Goal: Find specific page/section: Find specific page/section

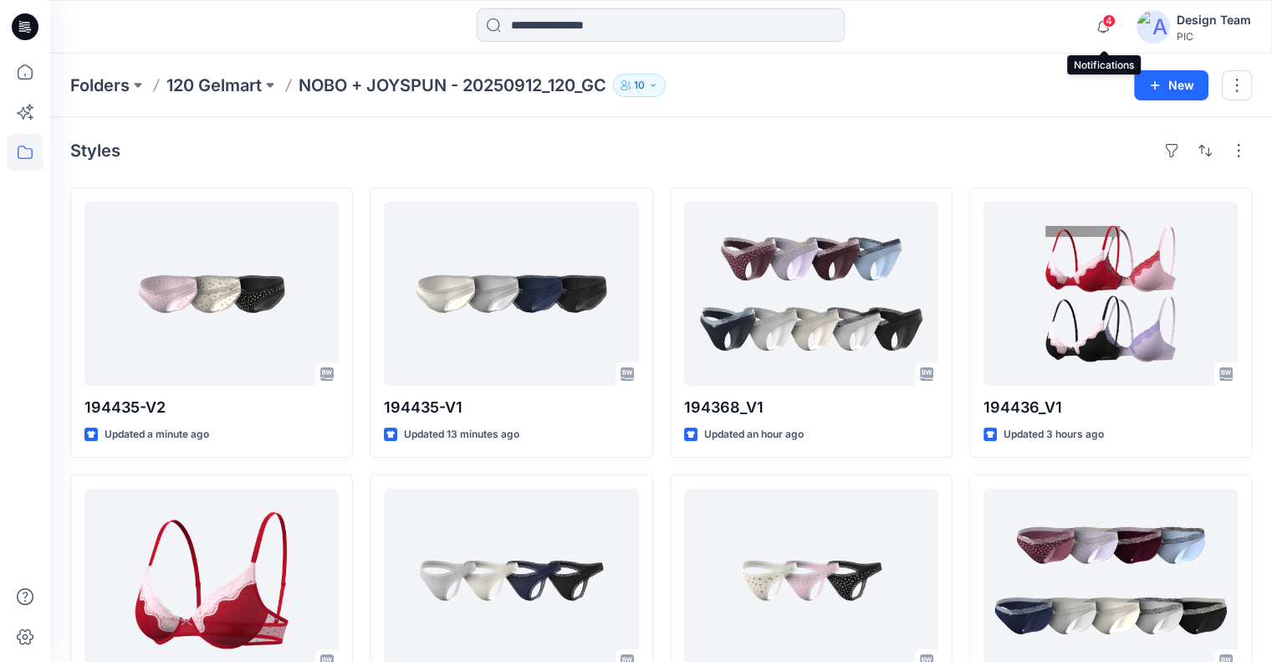
click at [1109, 25] on span "4" at bounding box center [1108, 20] width 13 height 13
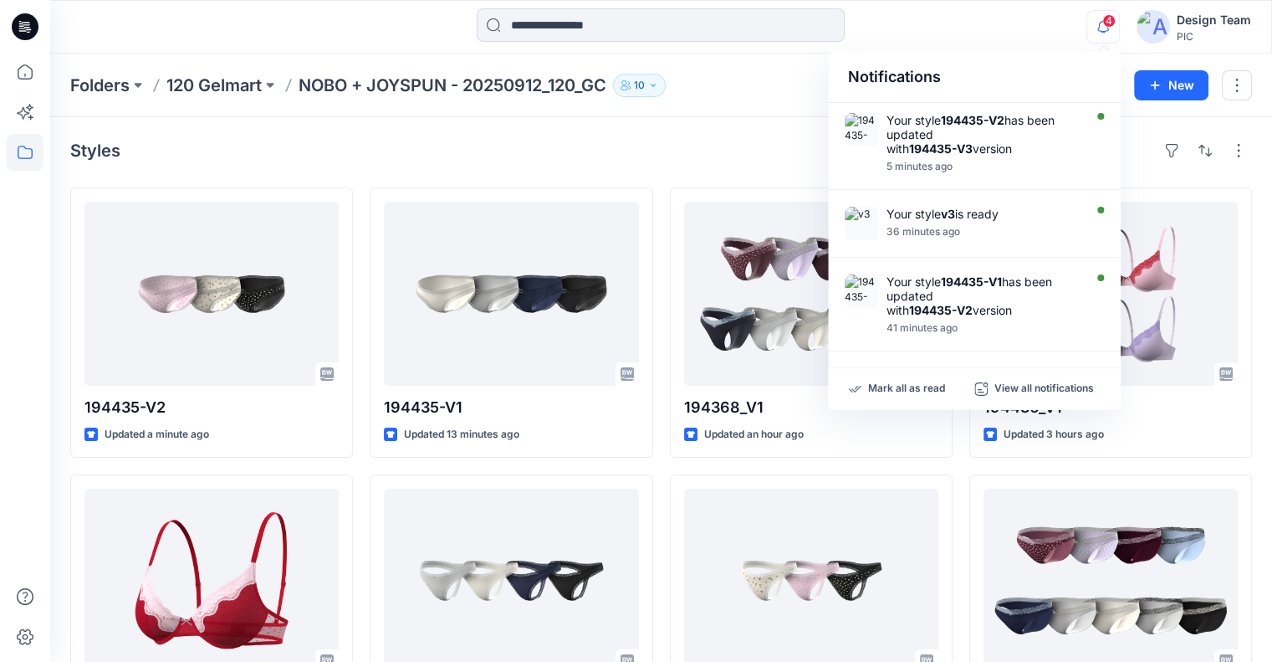
click at [1107, 27] on icon "button" at bounding box center [1103, 26] width 32 height 33
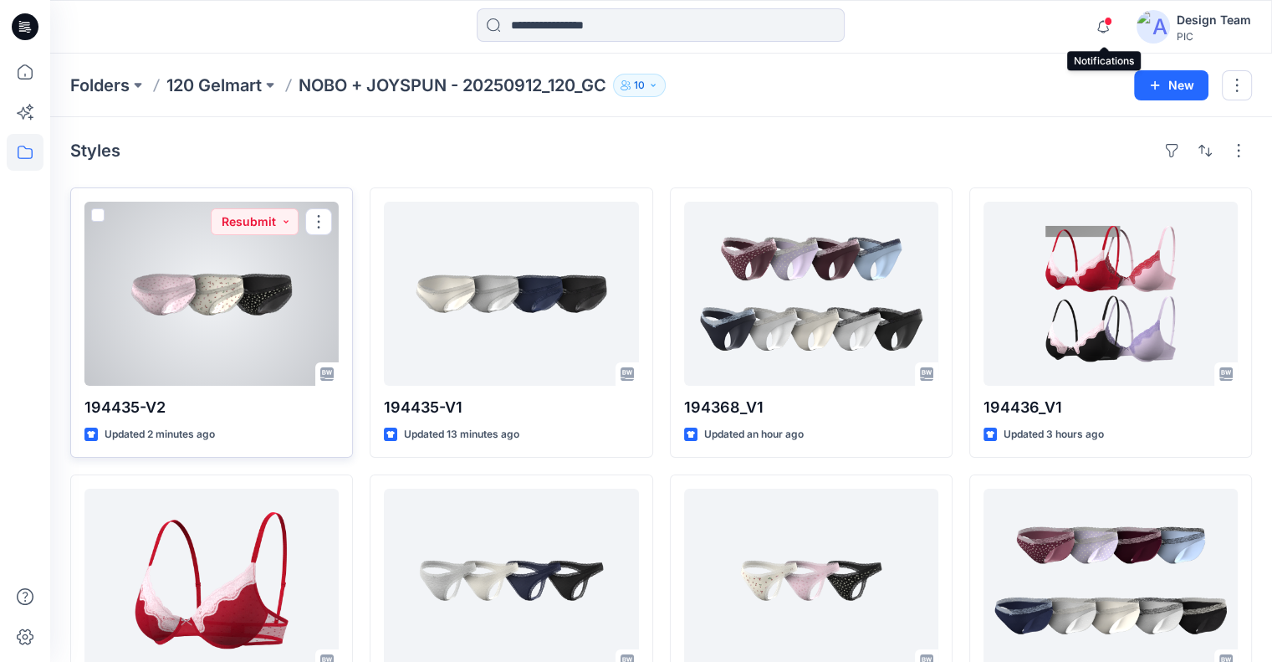
click at [310, 250] on div at bounding box center [211, 294] width 254 height 184
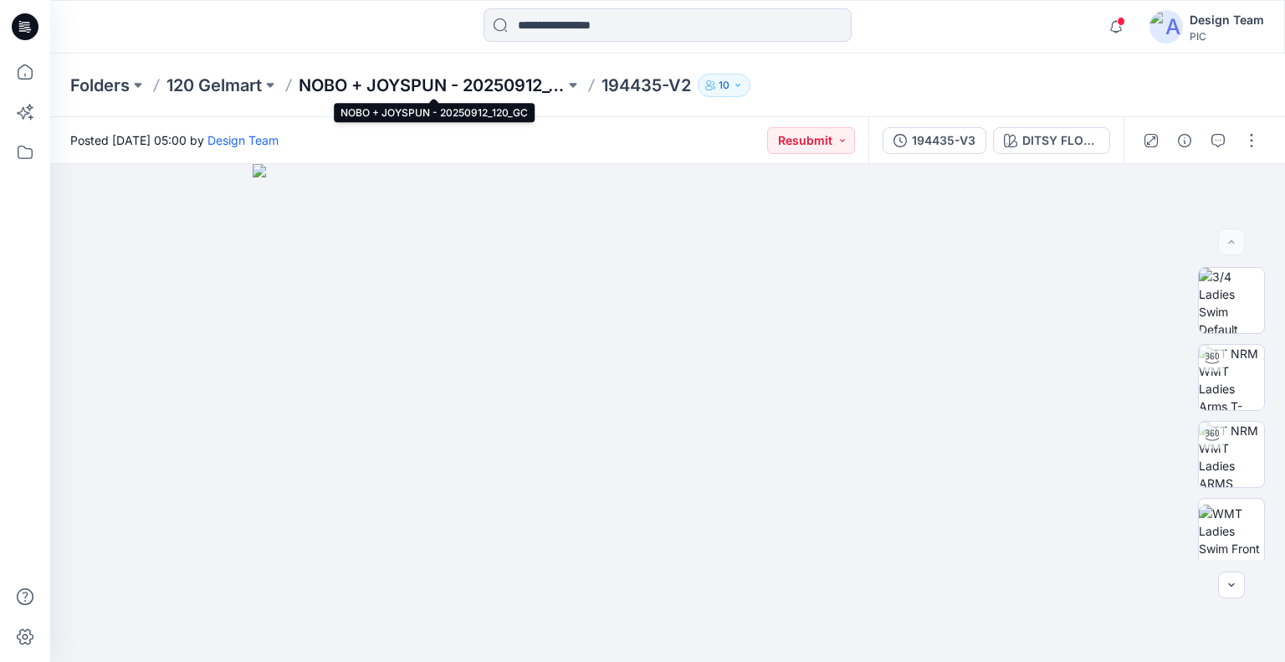
click at [405, 89] on p "NOBO + JOYSPUN - 20250912_120_GC" at bounding box center [432, 85] width 266 height 23
